Goal: Information Seeking & Learning: Learn about a topic

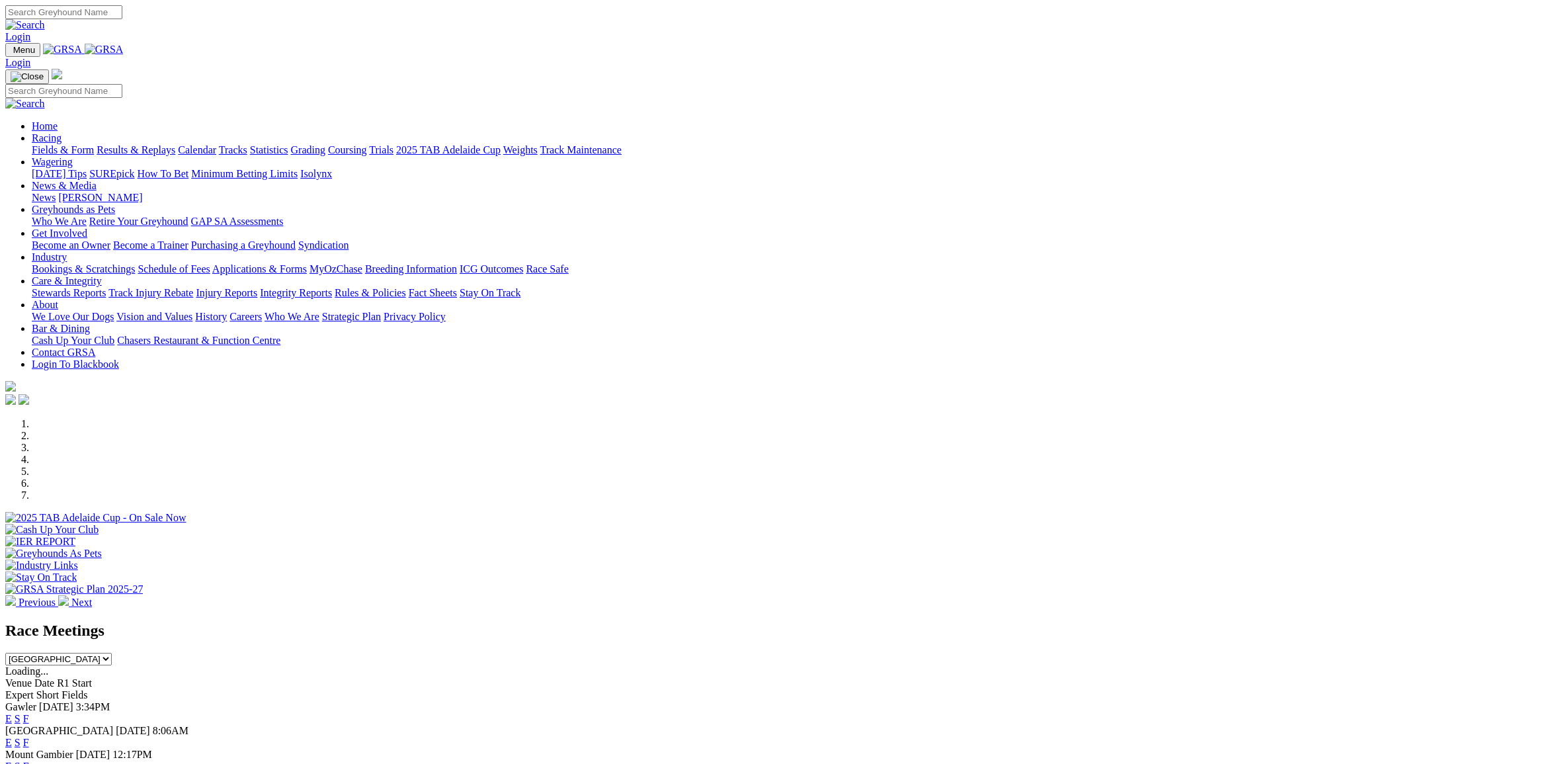
select select "VIC"
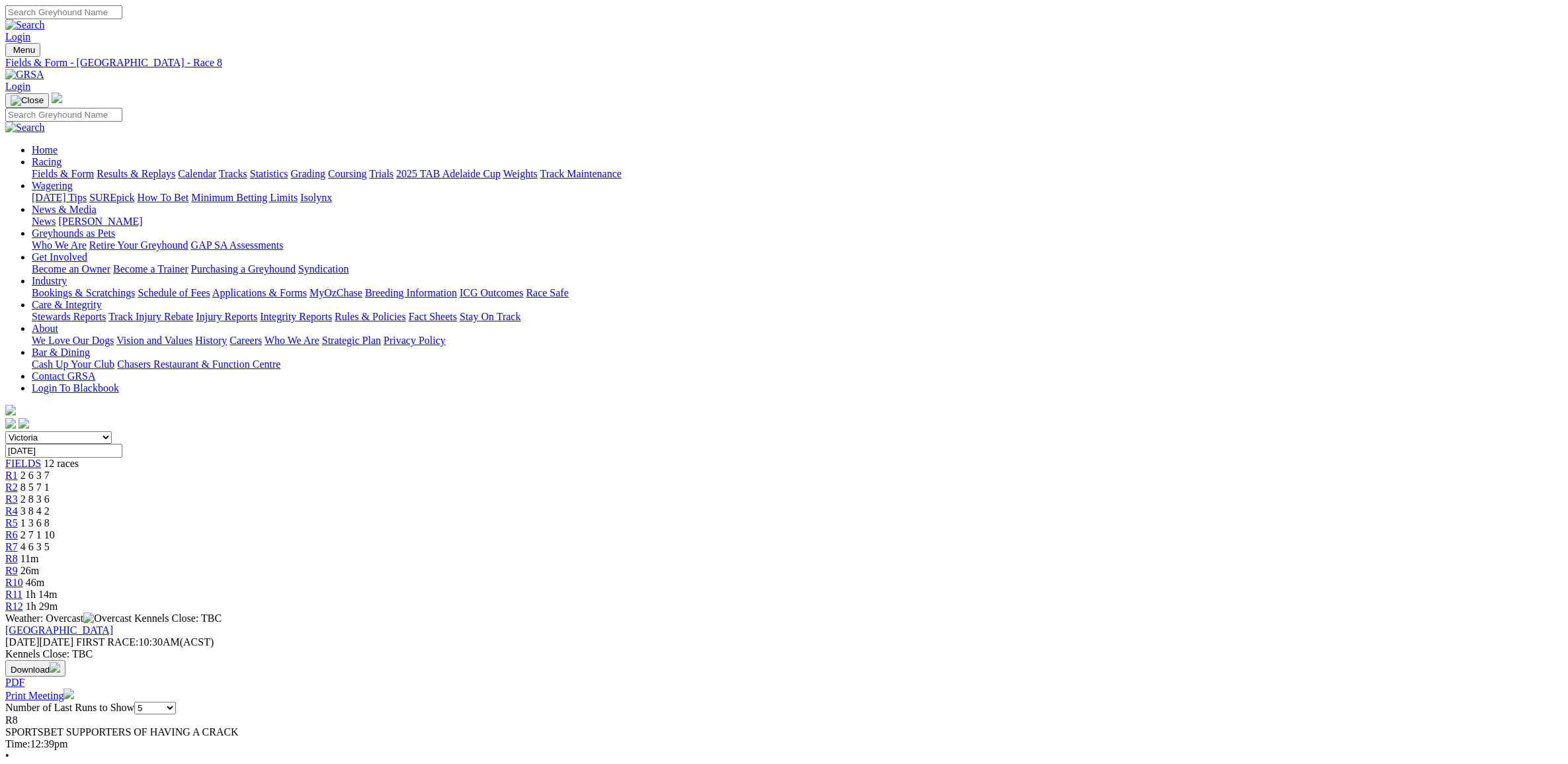
select select "20"
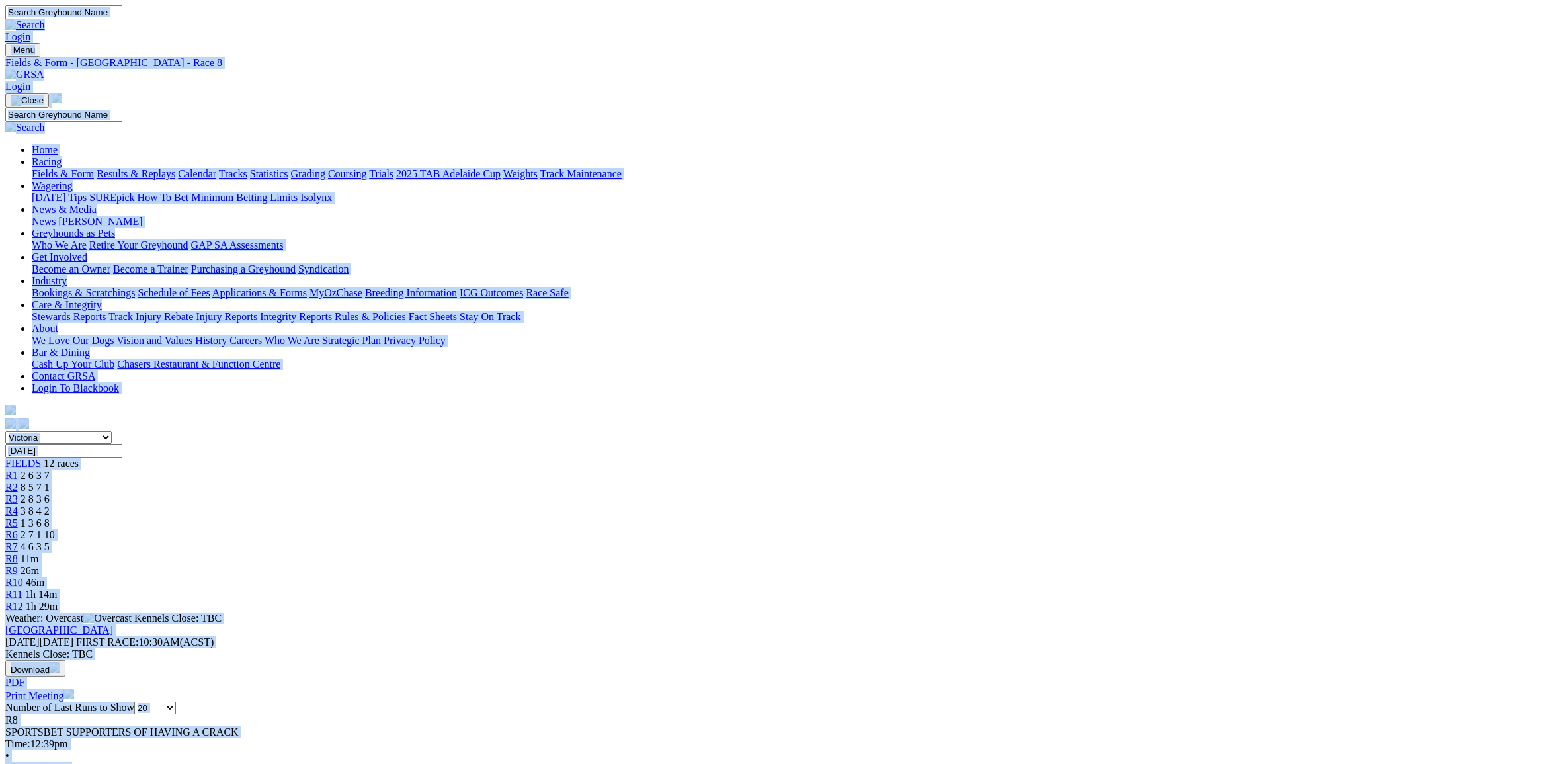
copy body "Login Menu Fields & Form - Healesville - Race 8 Login Home Racing Fields & Form…"
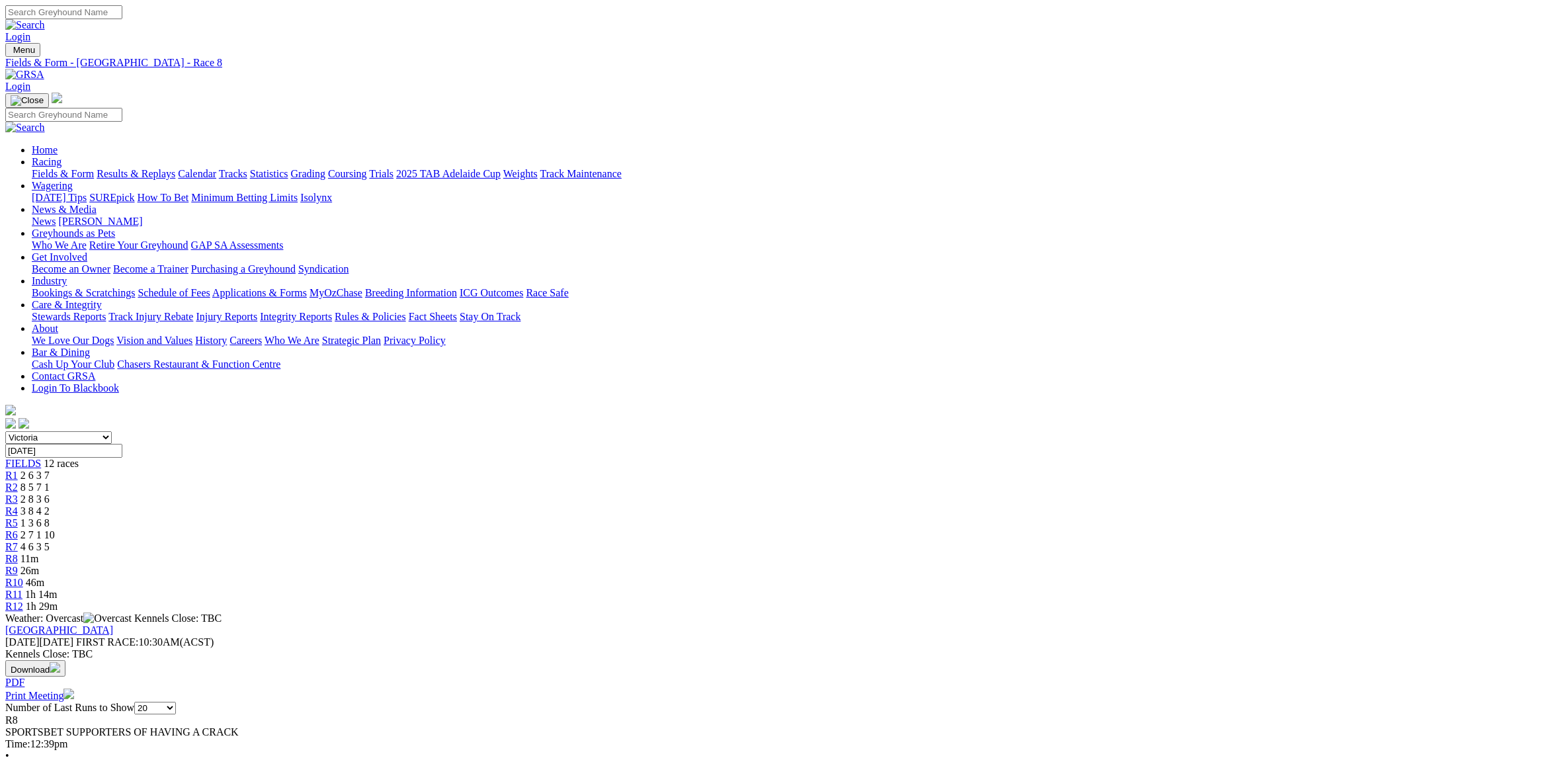
click at [18, 565] on link "R9" at bounding box center [11, 570] width 13 height 11
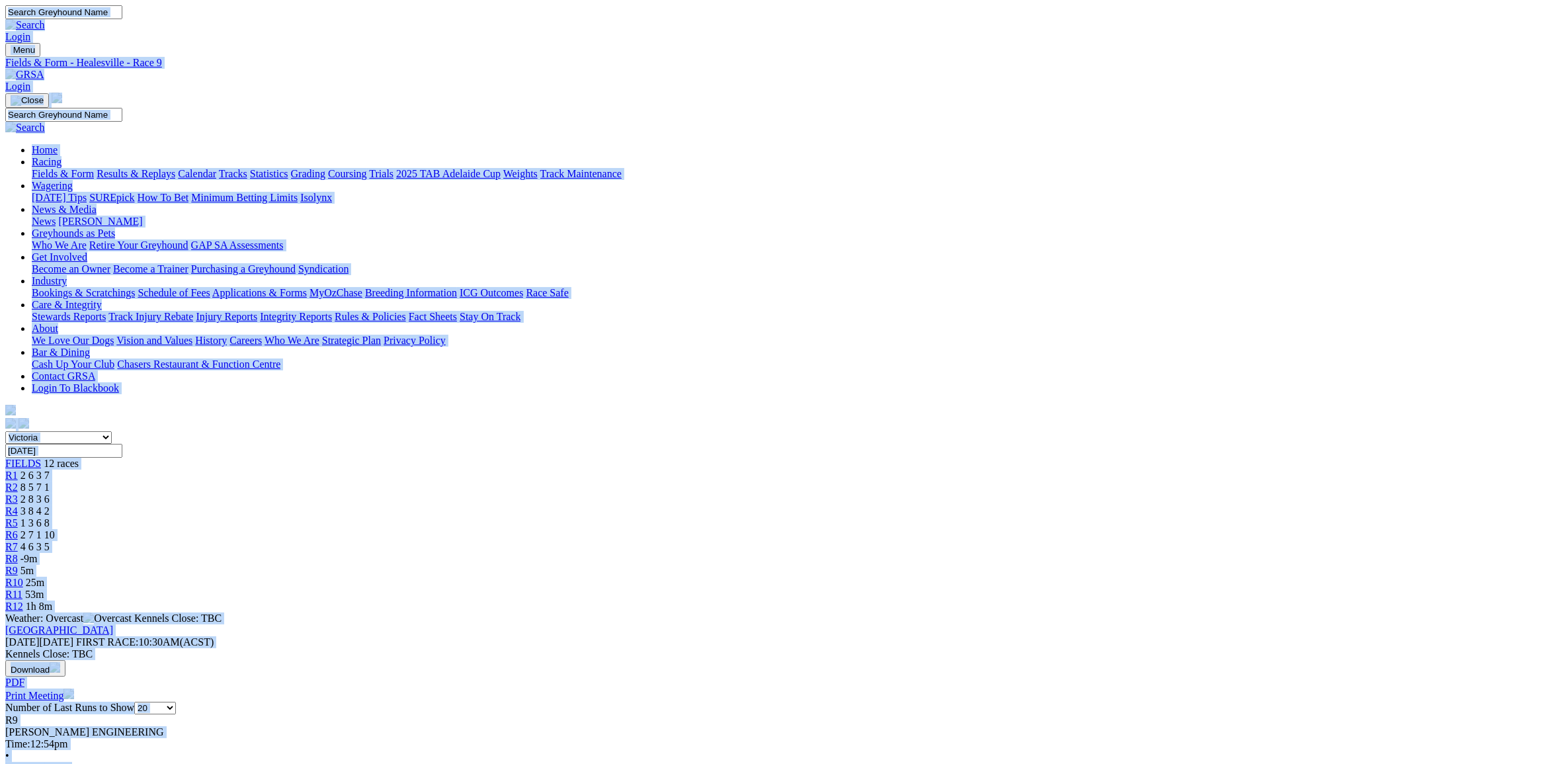
copy body "Login Menu Fields & Form - Healesville - Race 9 Login Home Racing Fields & Form…"
click at [45, 69] on img at bounding box center [24, 75] width 39 height 12
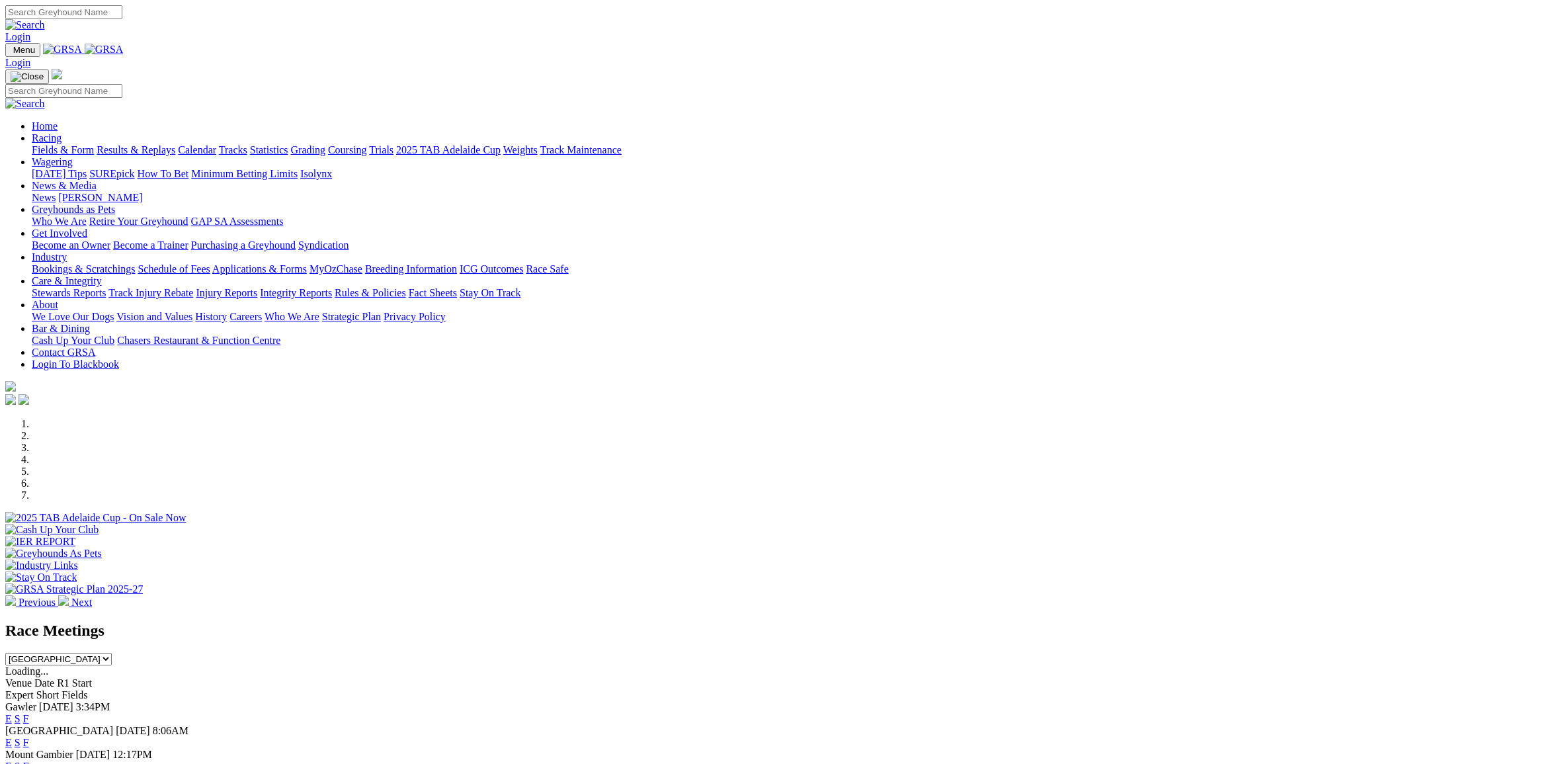
select select "QLD"
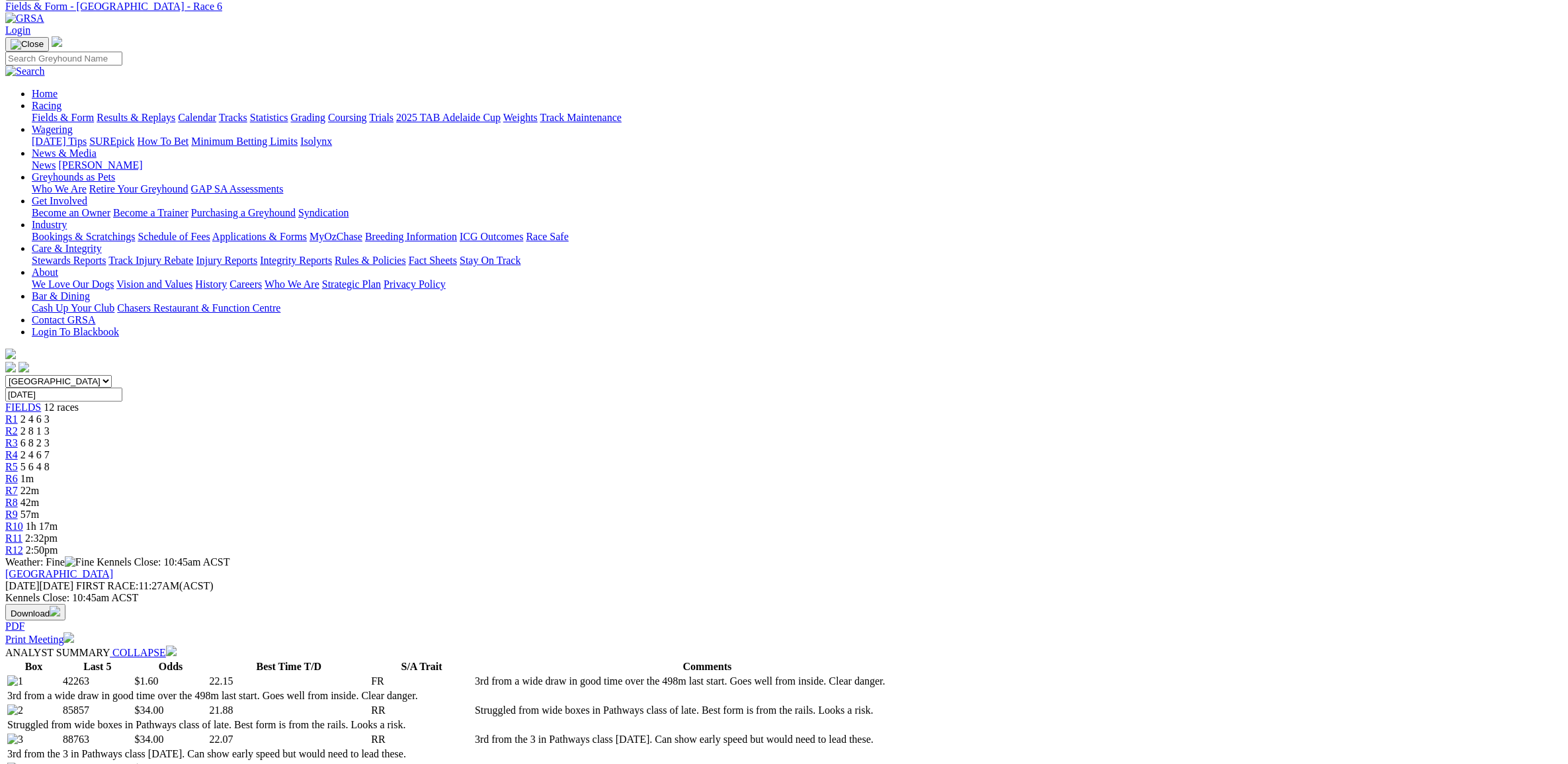
scroll to position [82, 0]
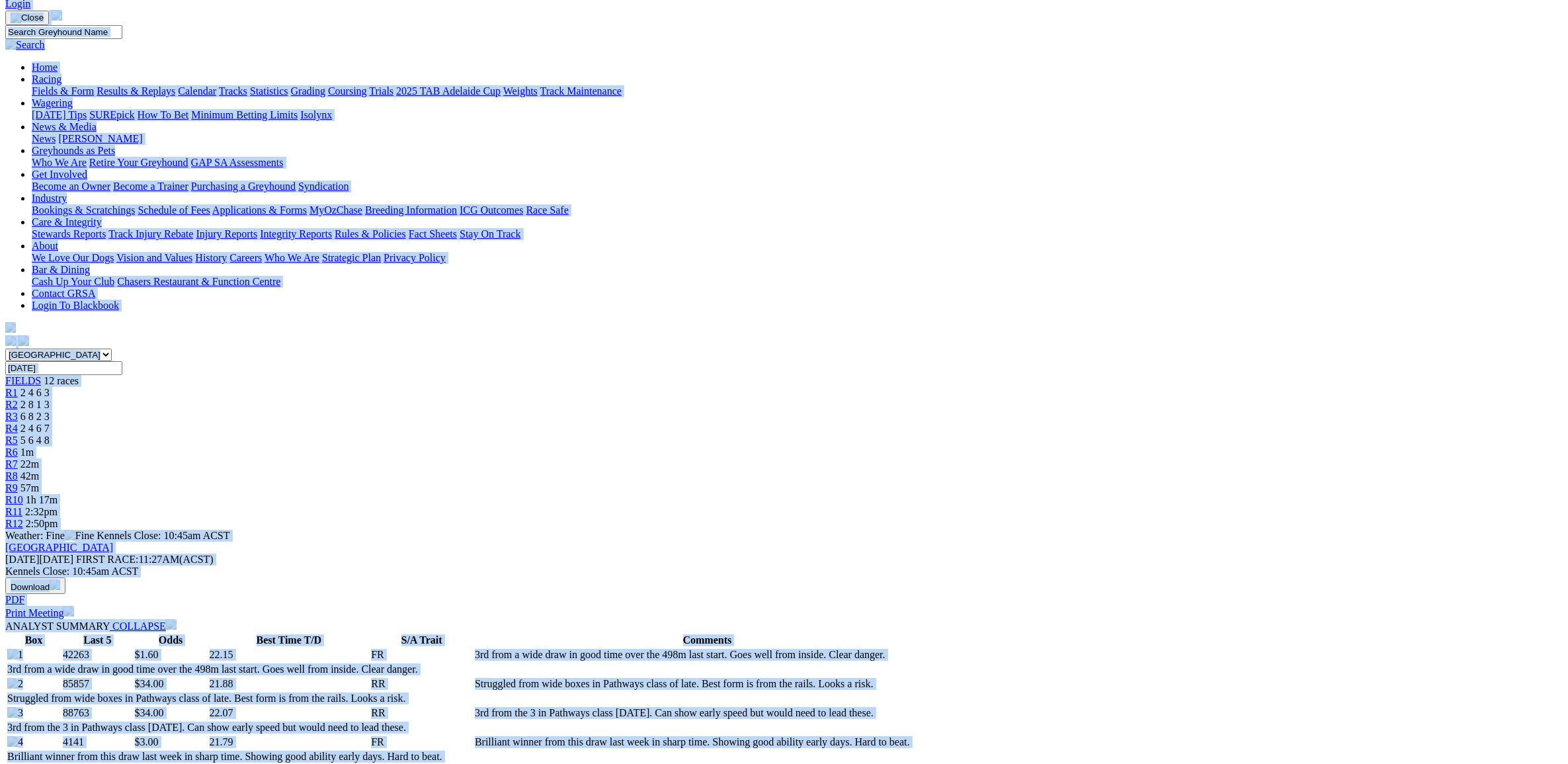
copy body "Login Menu Fields & Form - Townsville - Race 6 Login Home Racing Fields & Form …"
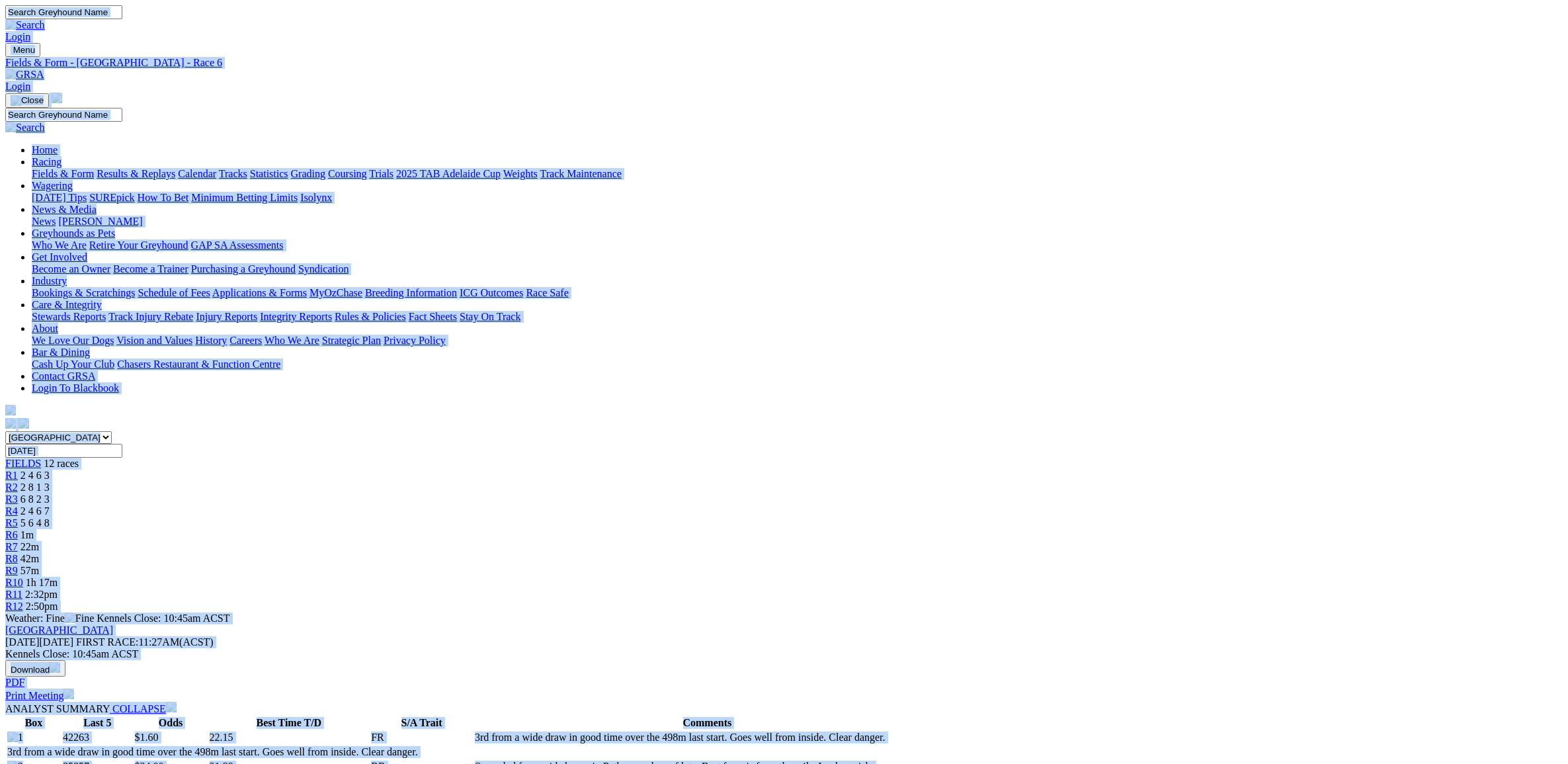
click at [45, 69] on img at bounding box center [24, 75] width 39 height 12
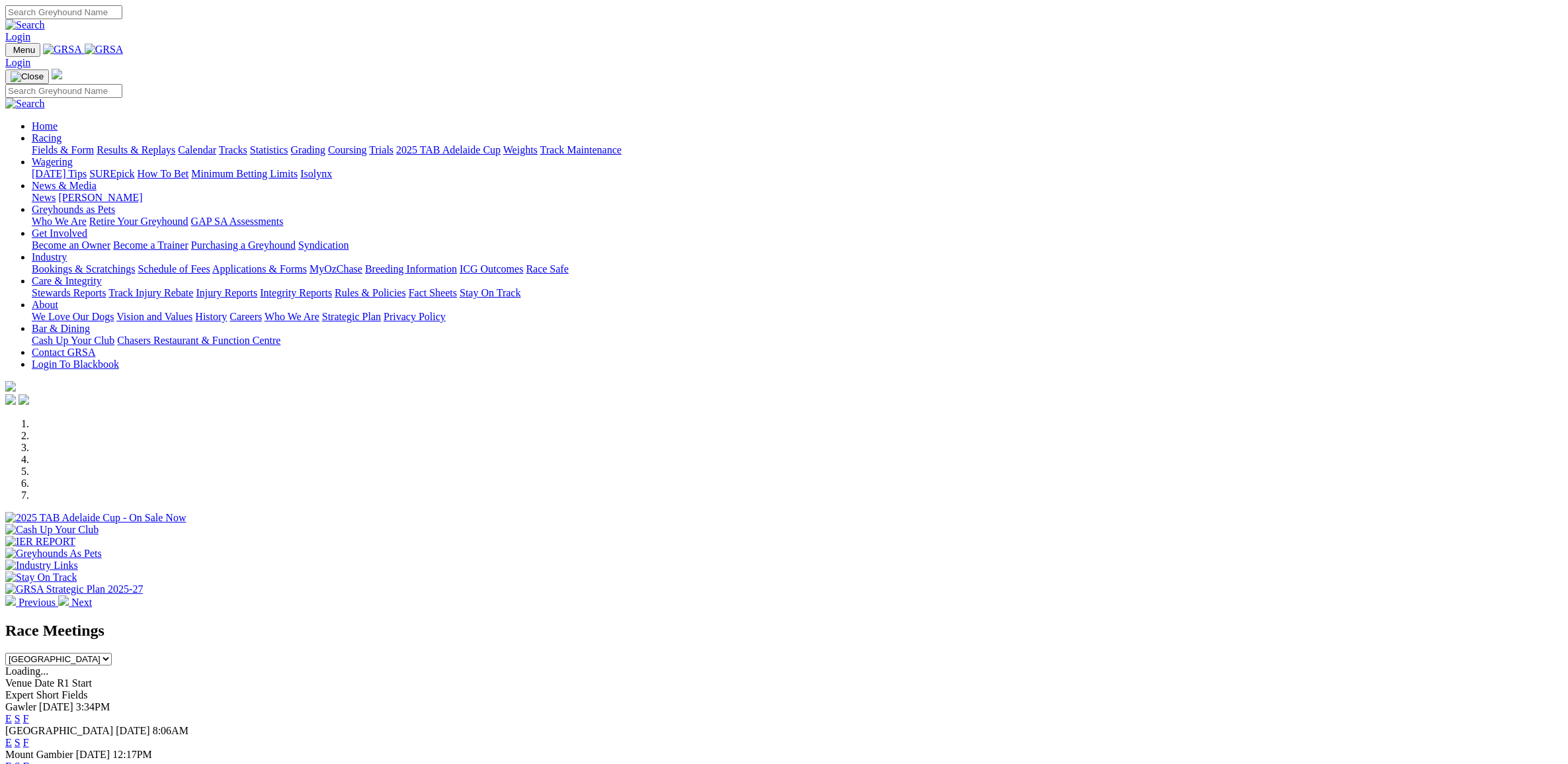
select select "[GEOGRAPHIC_DATA]"
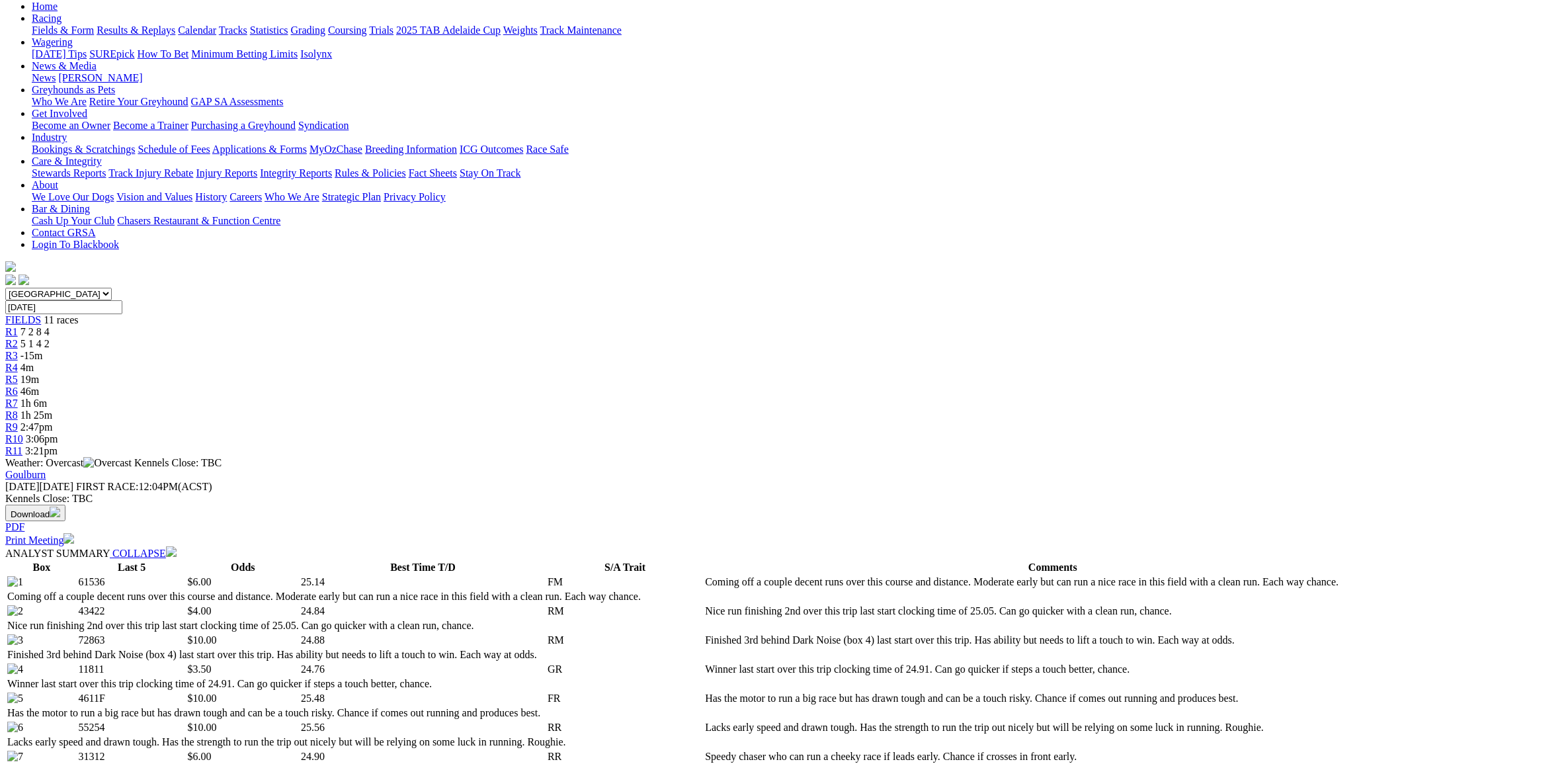
scroll to position [166, 0]
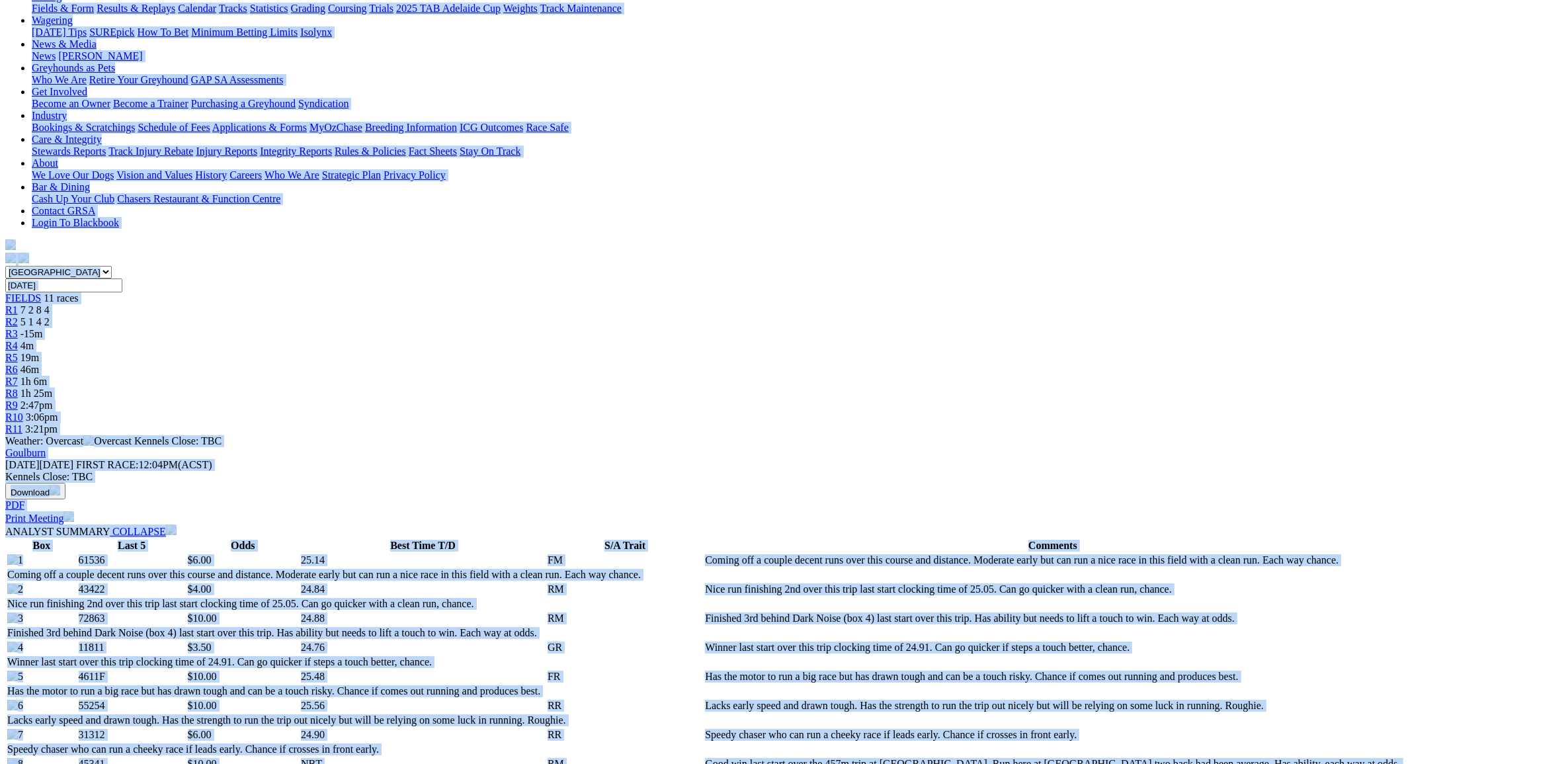
copy body "Login Menu Fields & Form - Goulburn - Race 4 Login Home Racing Fields & Form Re…"
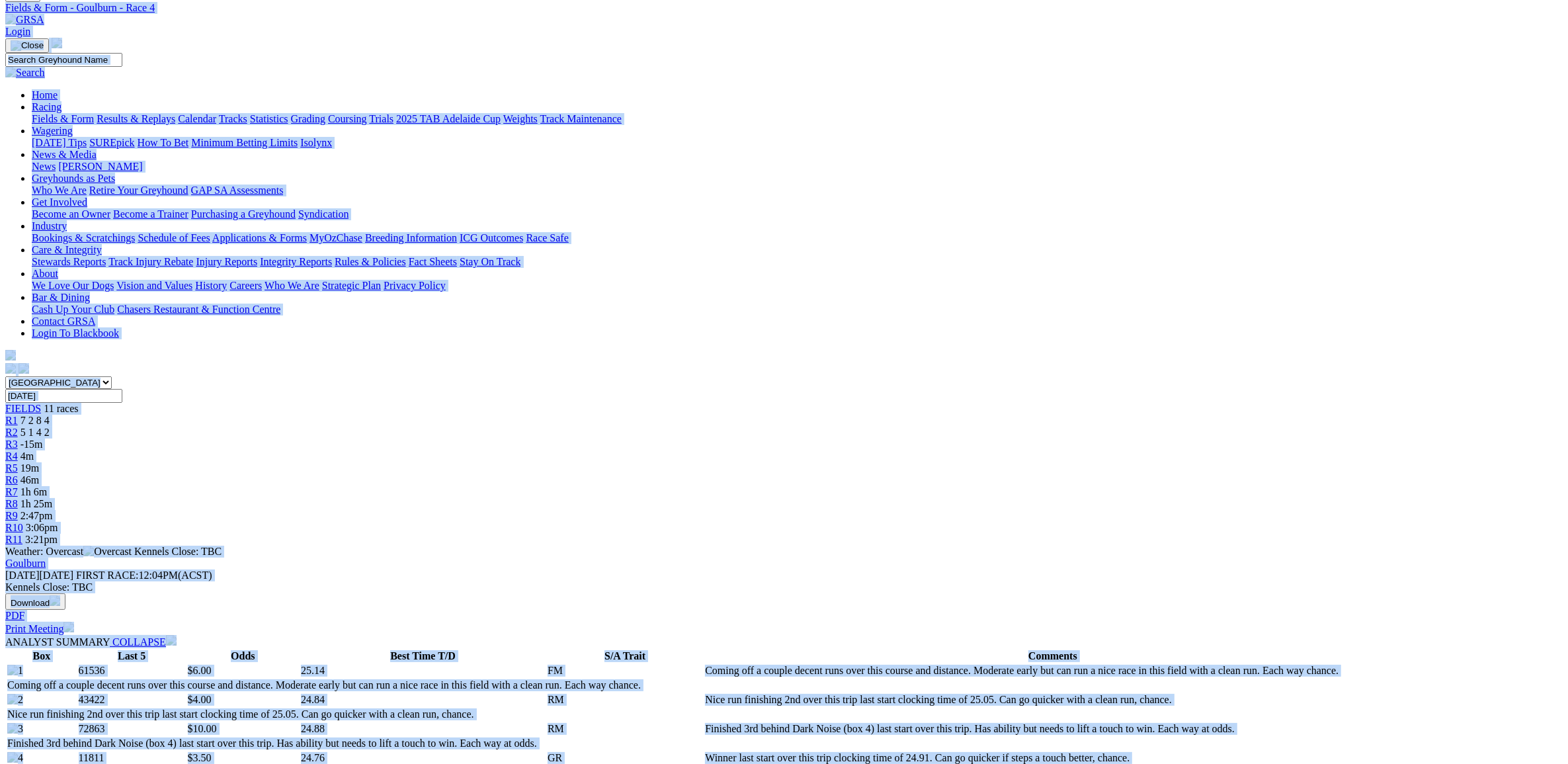
scroll to position [0, 0]
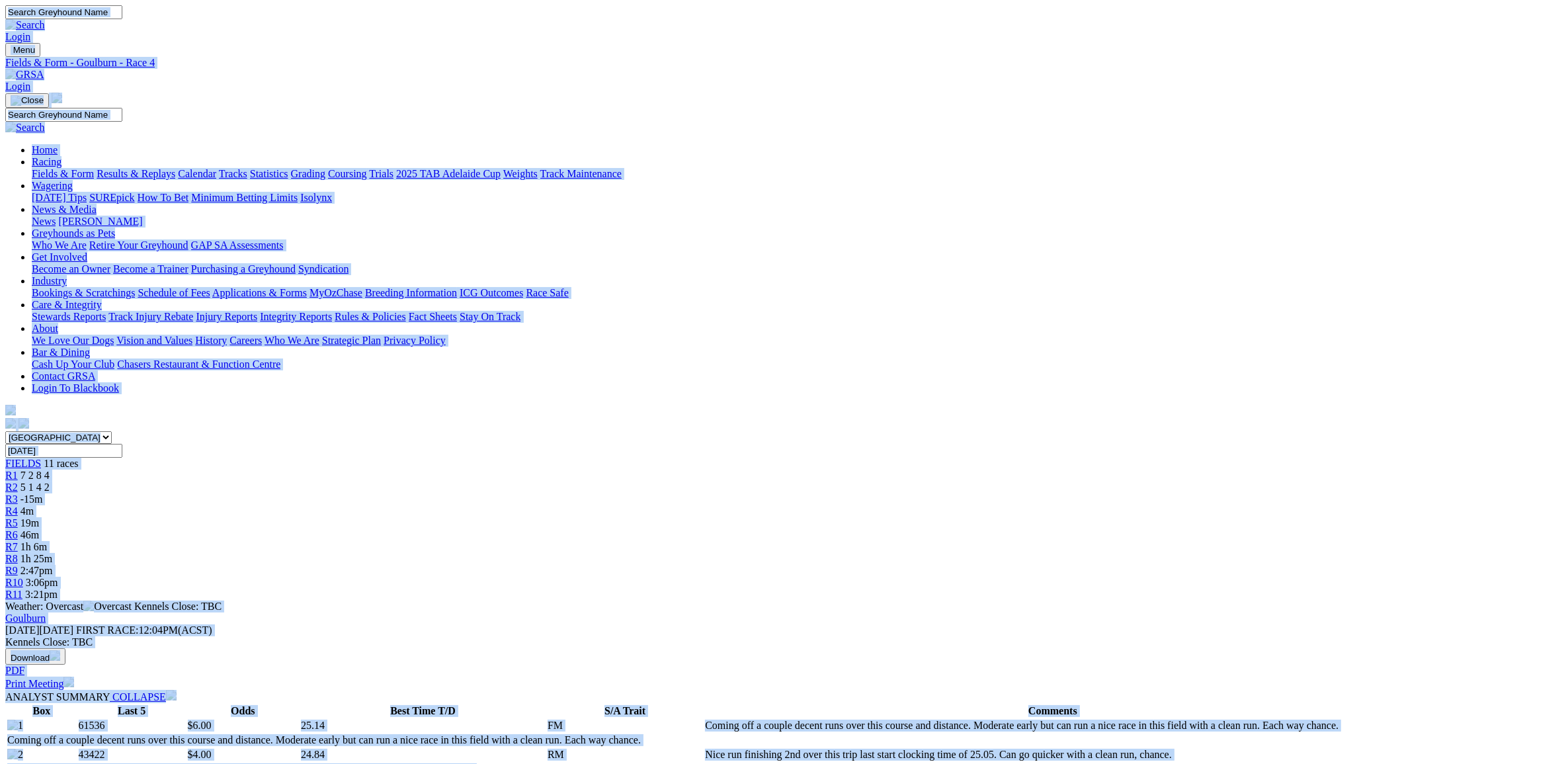
click at [45, 69] on img at bounding box center [24, 75] width 39 height 12
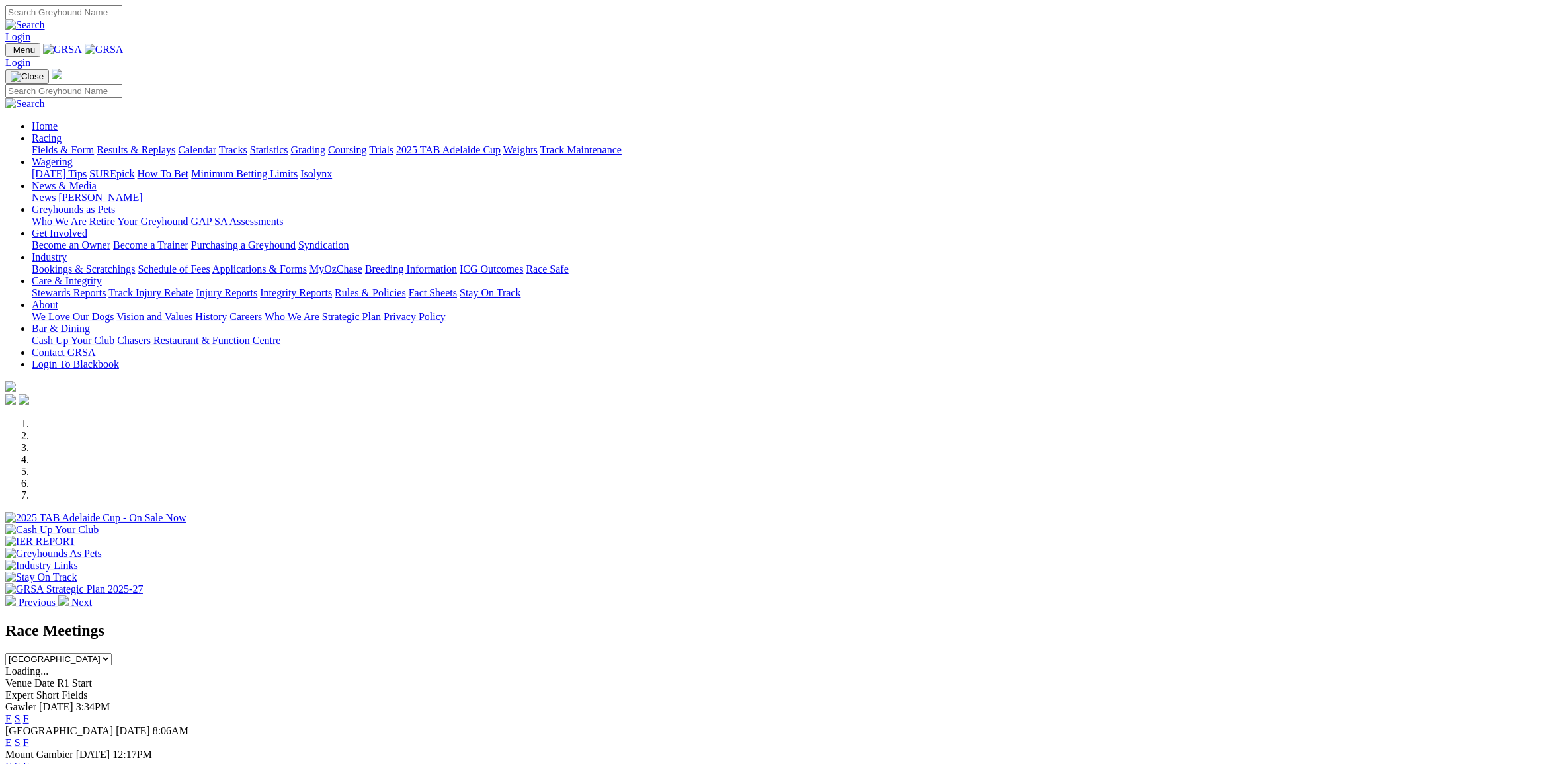
select select "VIC"
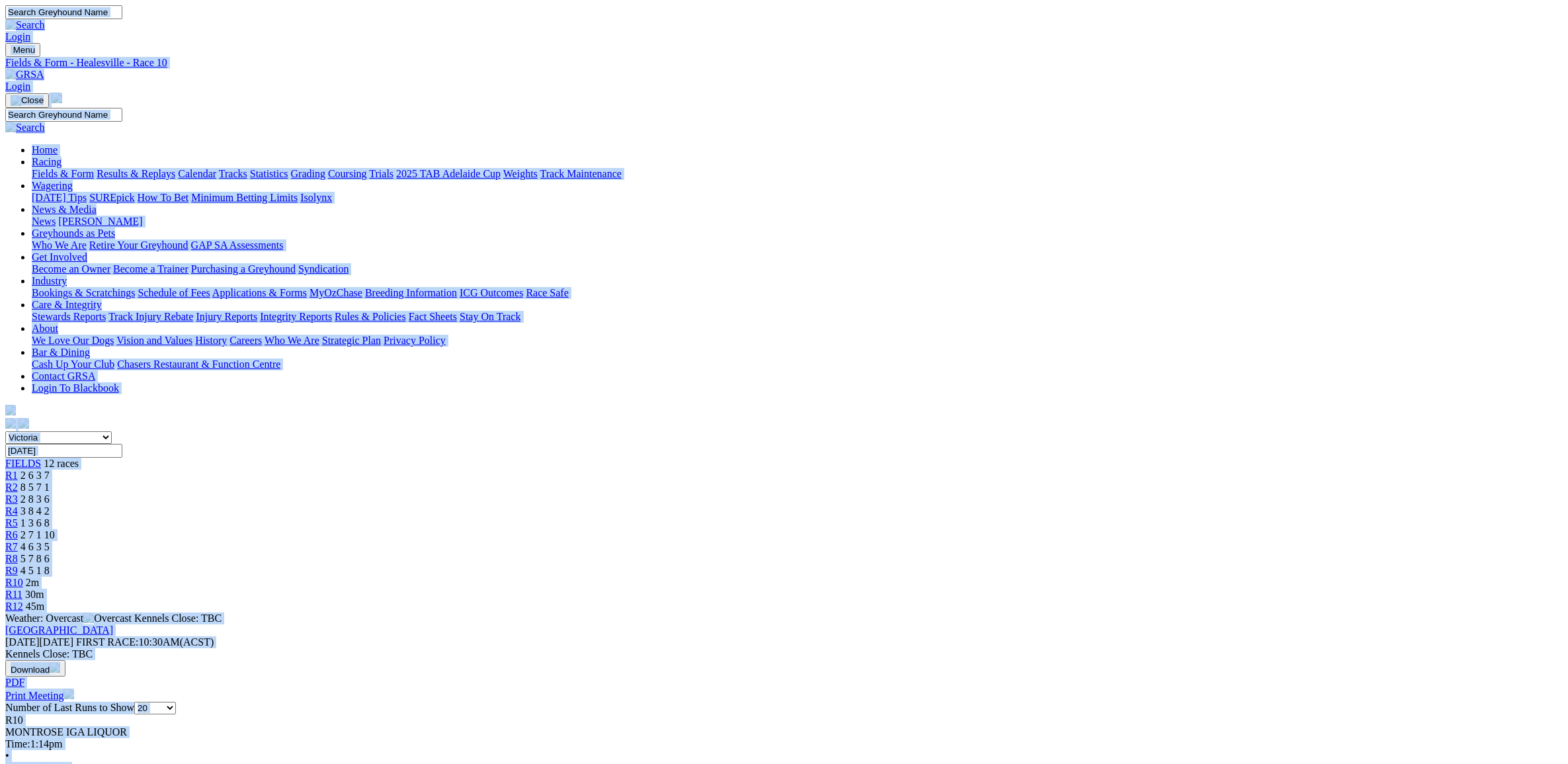
copy body "Login Menu Fields & Form - Healesville - Race 10 Login Home Racing Fields & For…"
click at [45, 69] on img at bounding box center [24, 75] width 39 height 12
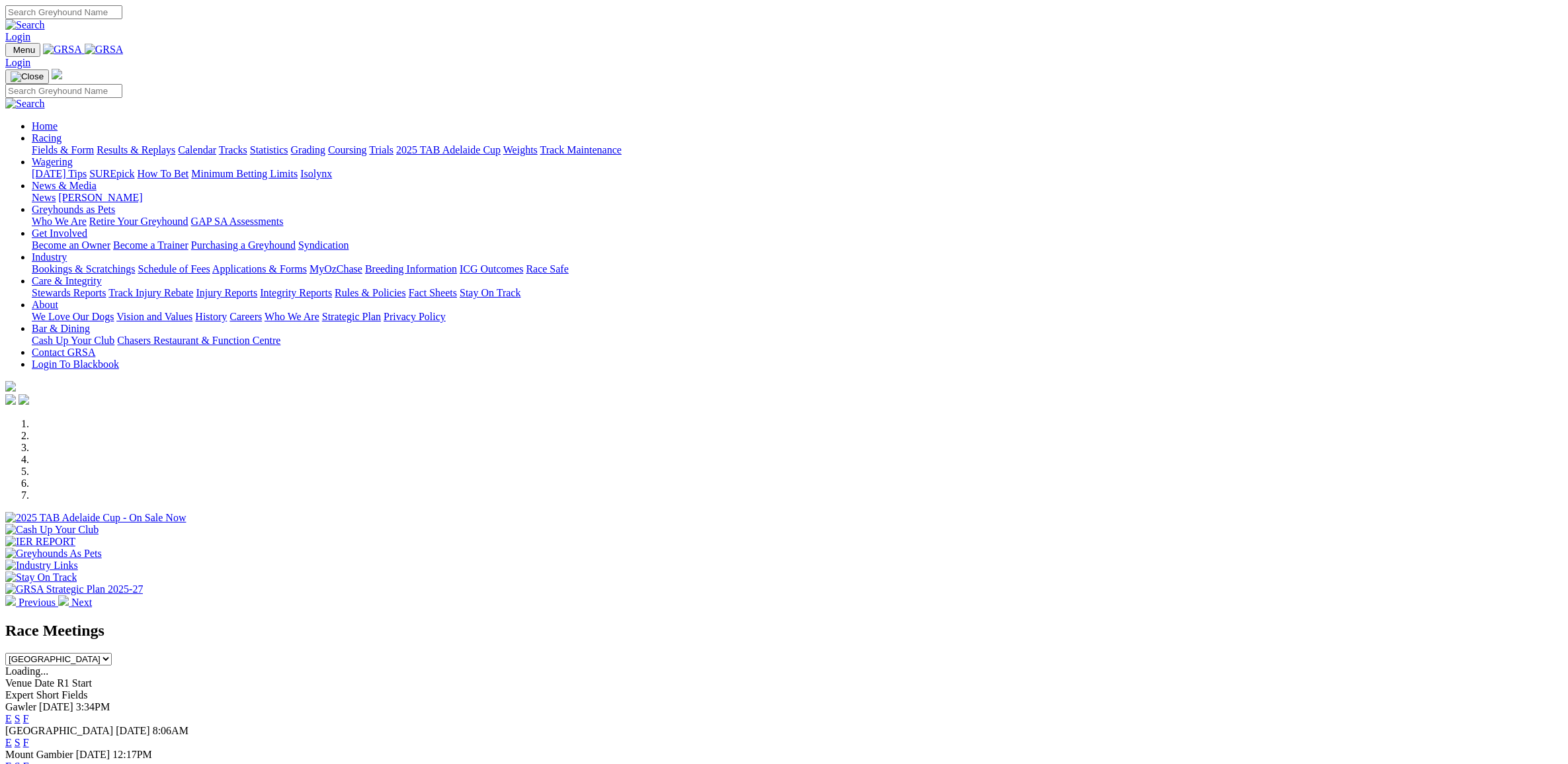
select select "QLD"
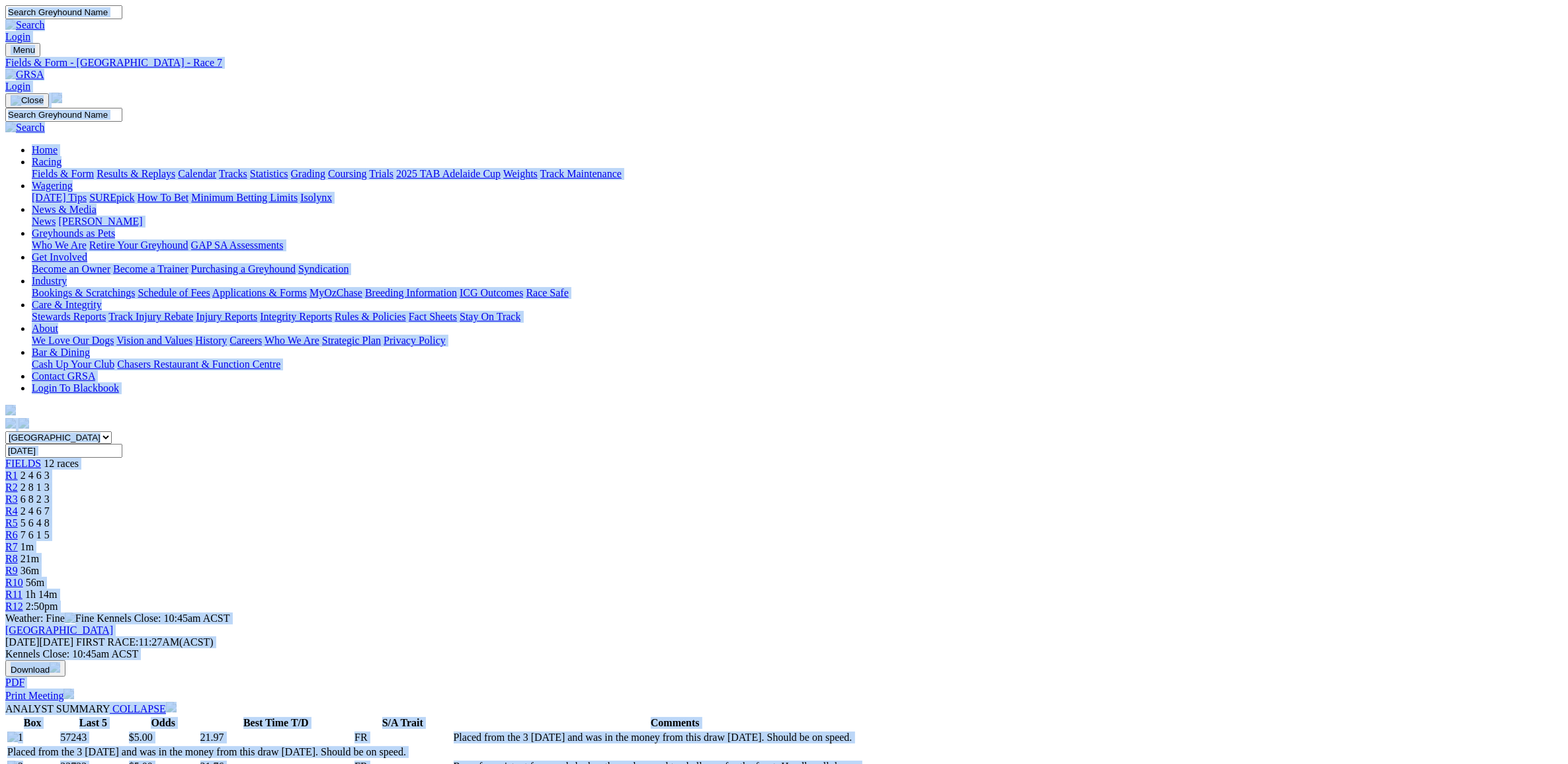
copy body "Login Menu Fields & Form - [GEOGRAPHIC_DATA] - Race 7 Login Home Racing Fields …"
click at [45, 69] on img at bounding box center [24, 75] width 39 height 12
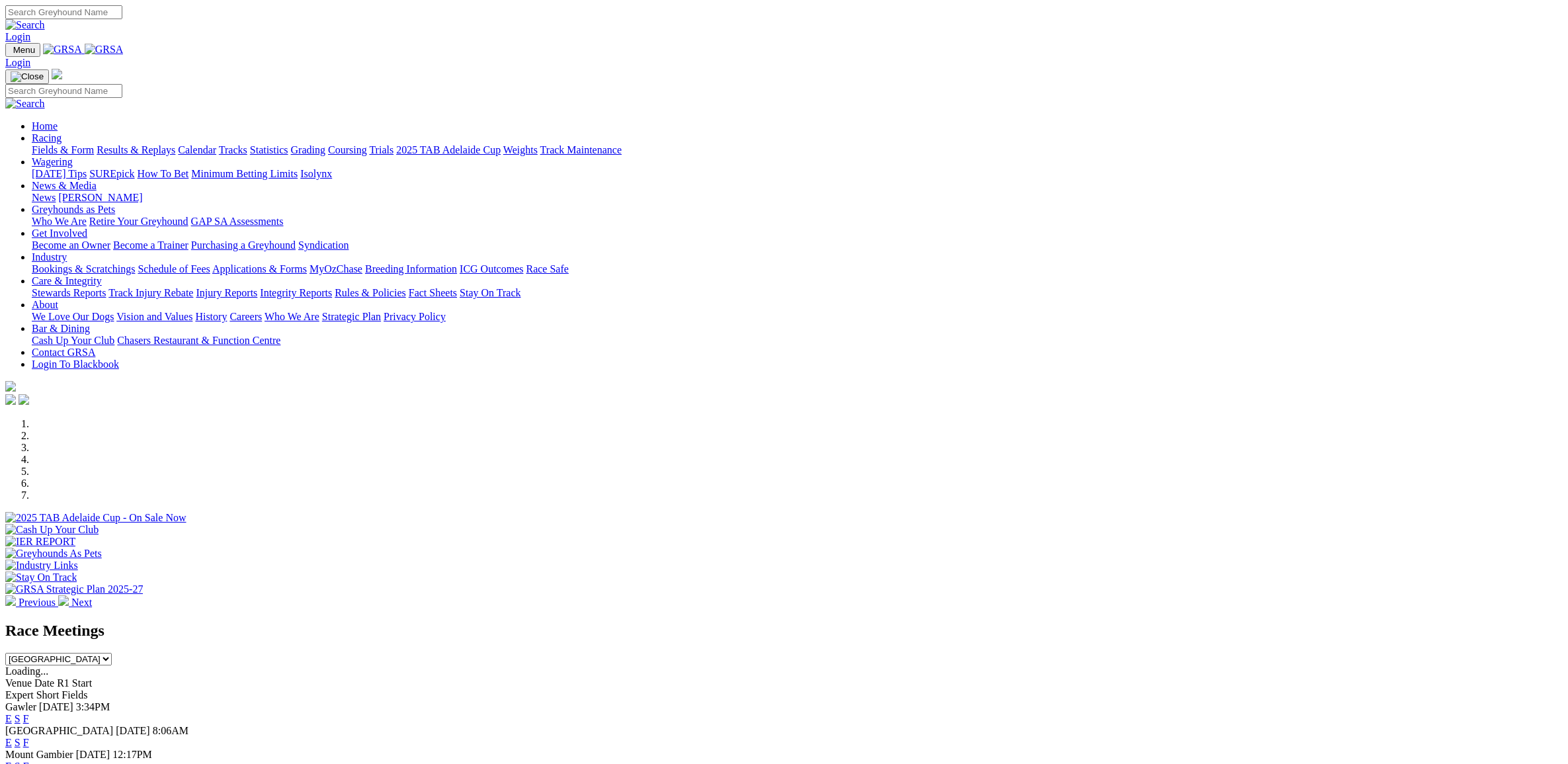
select select "NSW"
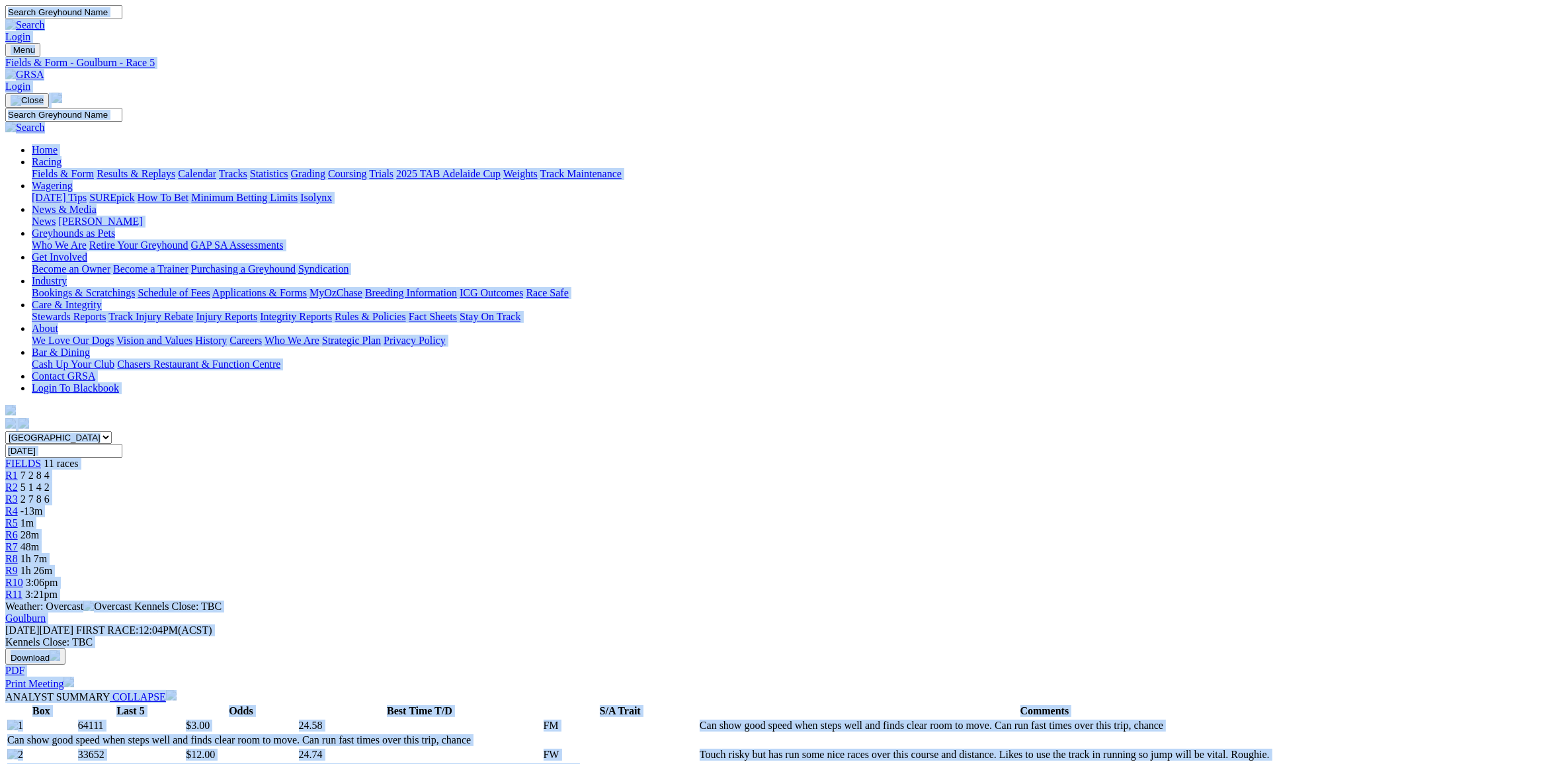
copy body "Login Menu Fields & Form - Goulburn - Race 5 Login Home Racing Fields & Form Re…"
click at [18, 553] on link "R8" at bounding box center [11, 558] width 13 height 11
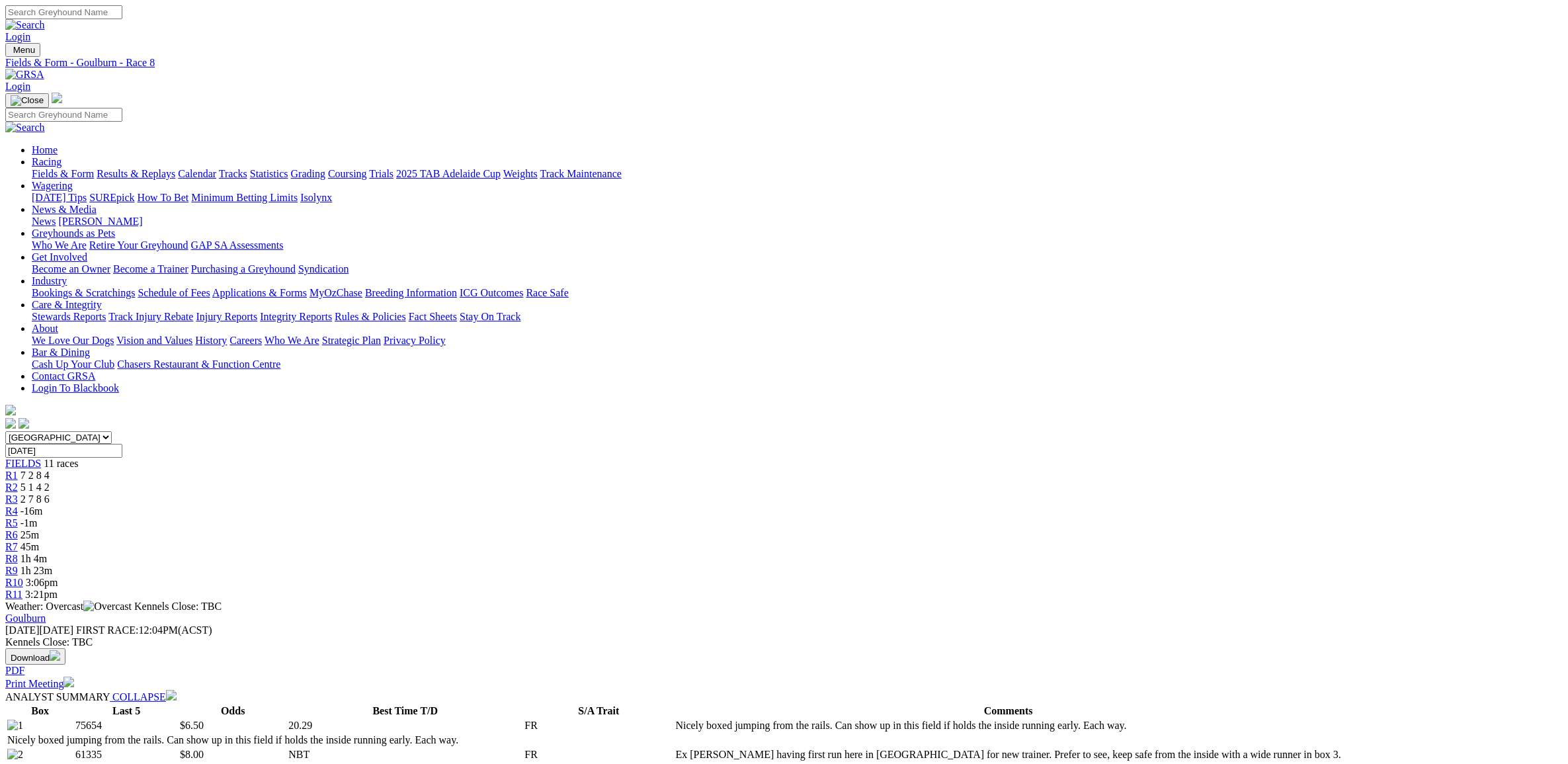
scroll to position [414, 0]
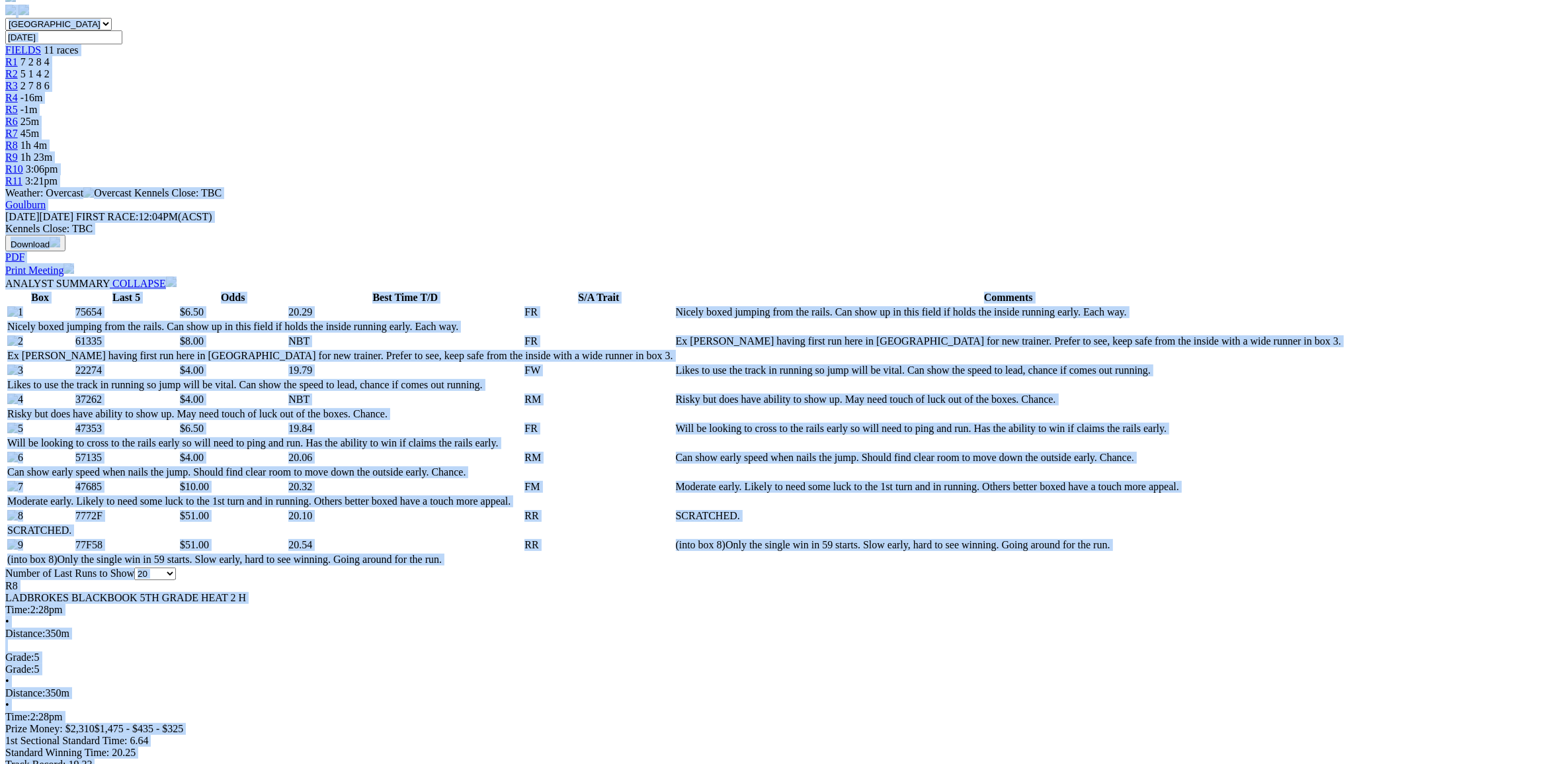
copy body "Login Menu Fields & Form - Goulburn - Race 8 Login Home Racing Fields & Form Re…"
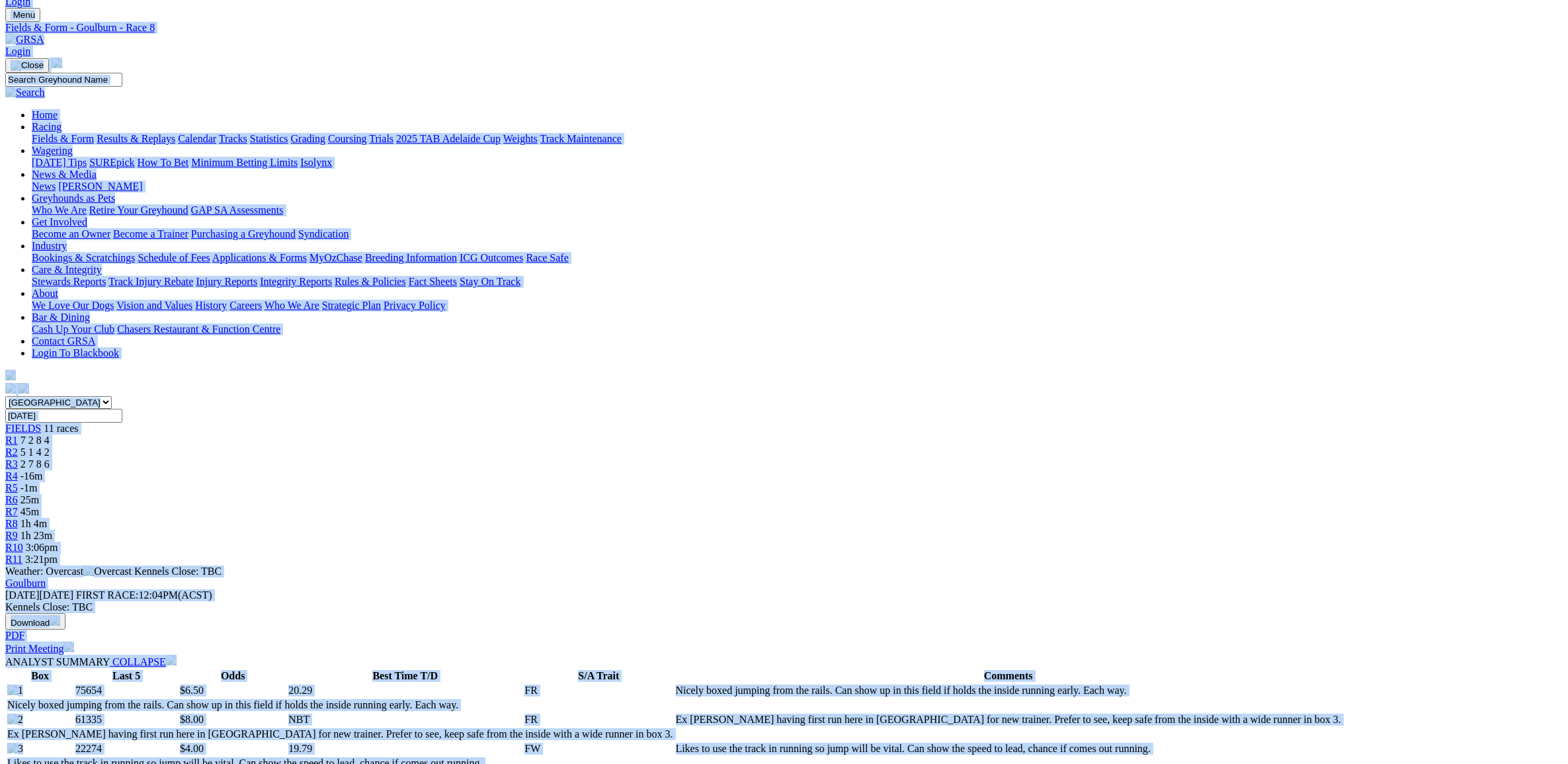
scroll to position [0, 0]
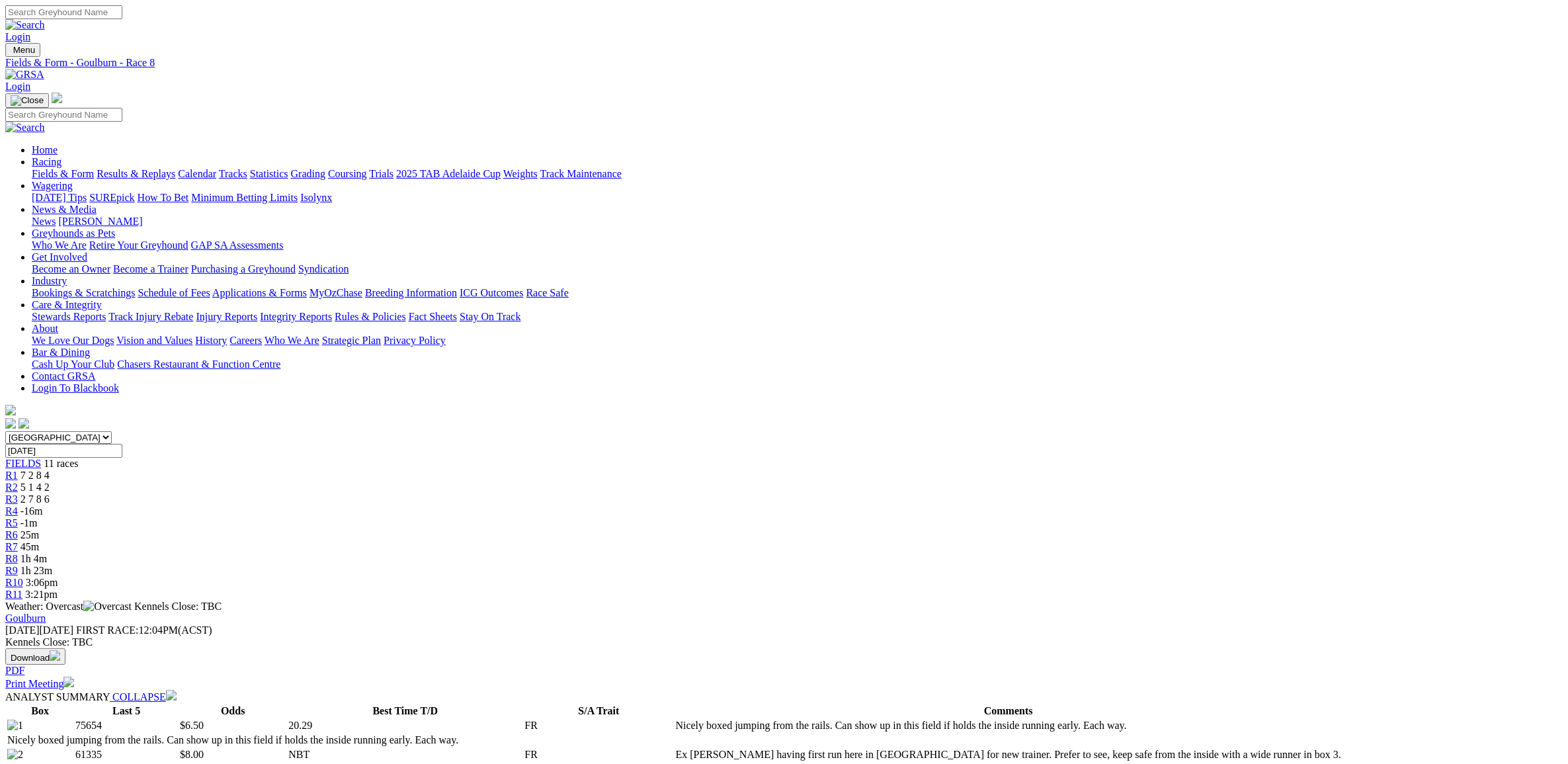
click at [45, 69] on img at bounding box center [24, 75] width 39 height 12
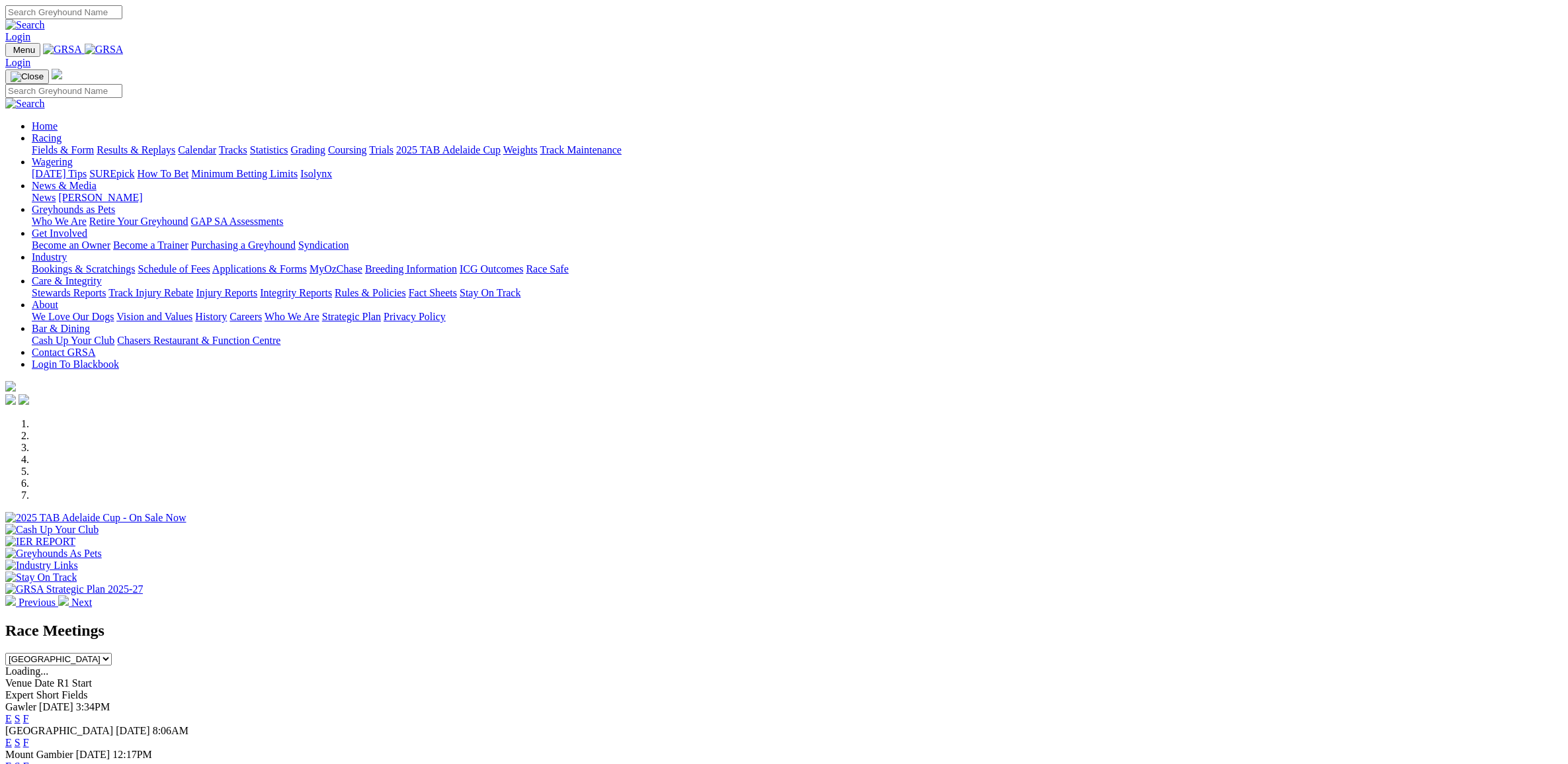
select select "QLD"
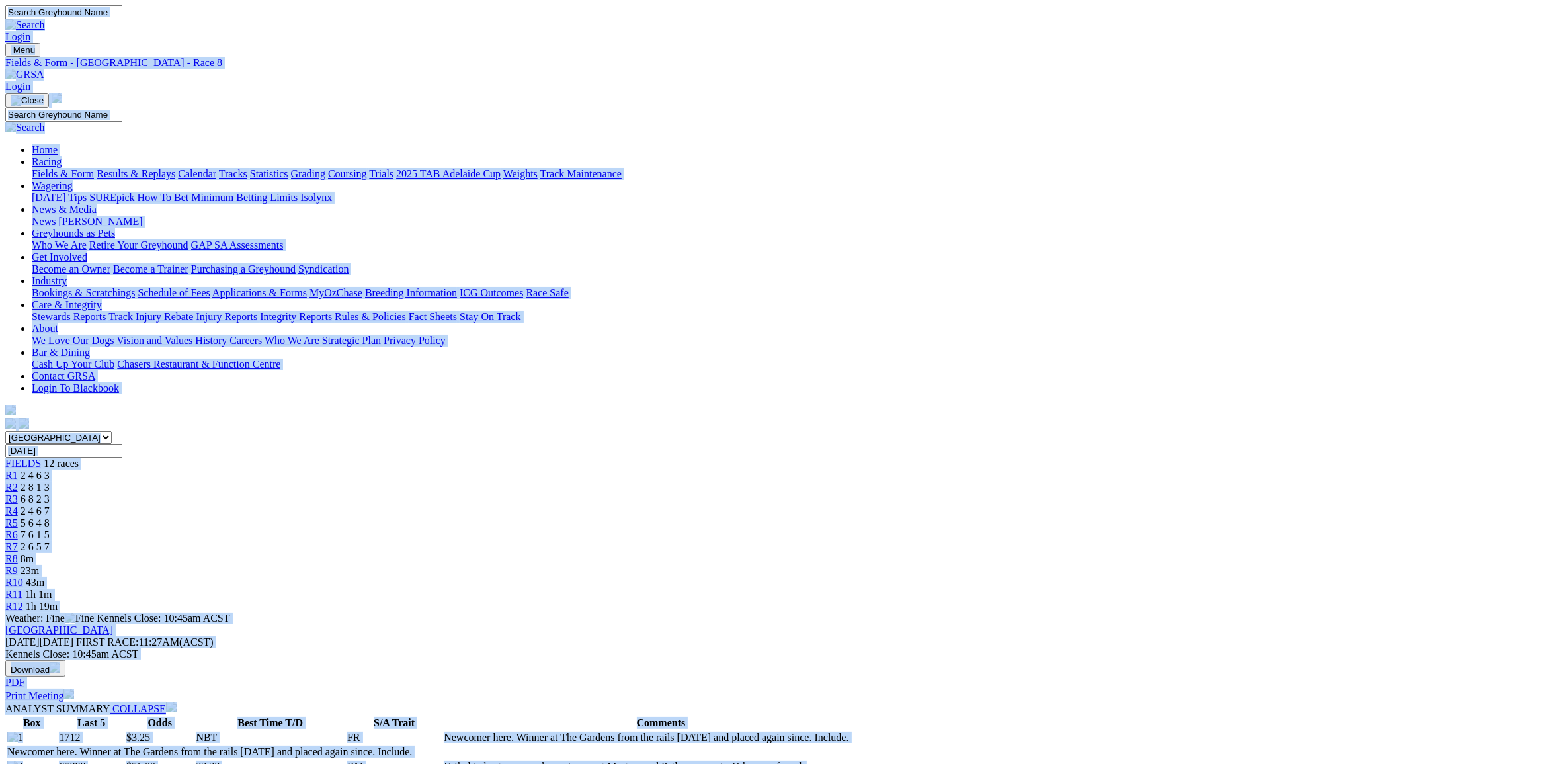
copy body "Login Menu Fields & Form - [GEOGRAPHIC_DATA] - Race 8 Login Home Racing Fields …"
